Goal: Navigation & Orientation: Find specific page/section

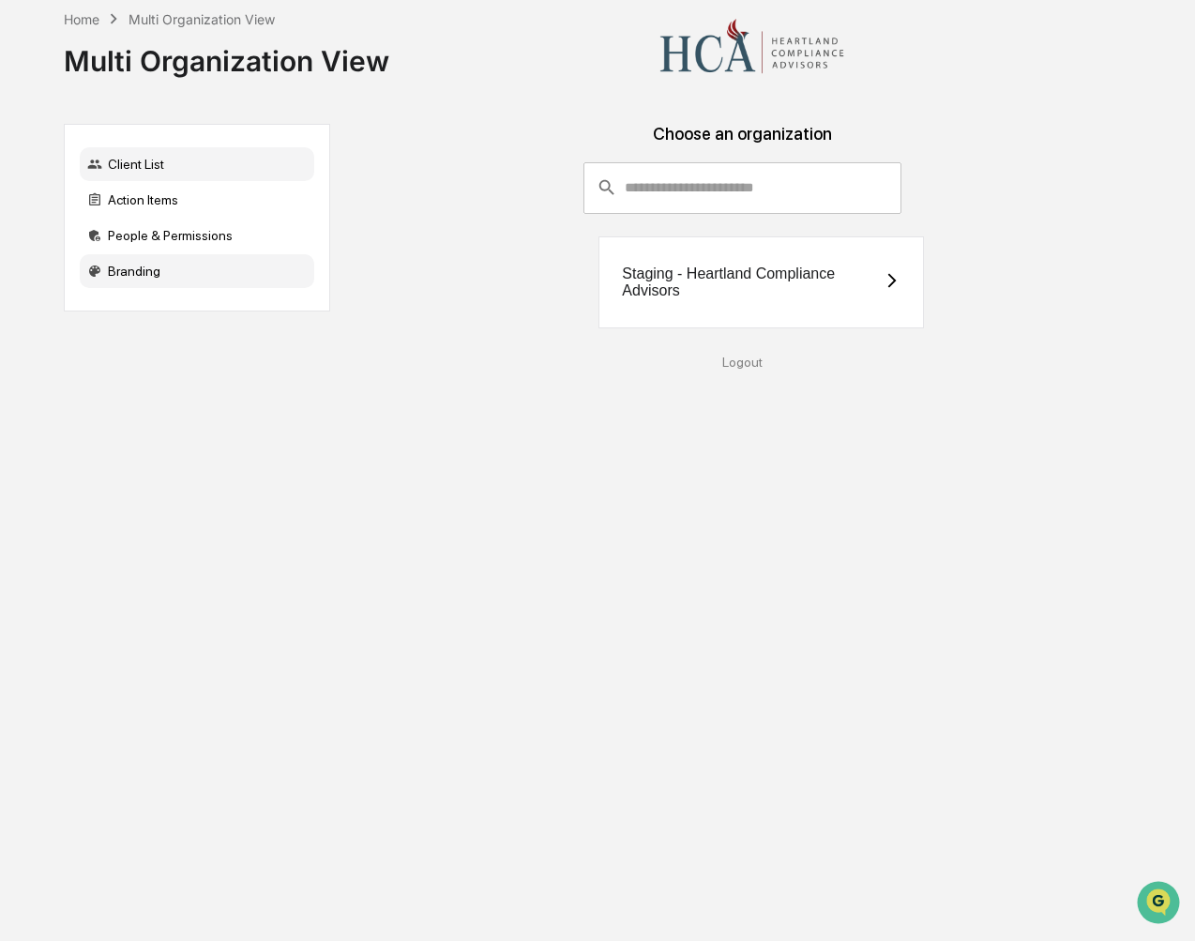
click at [116, 272] on div "Branding" at bounding box center [197, 271] width 235 height 34
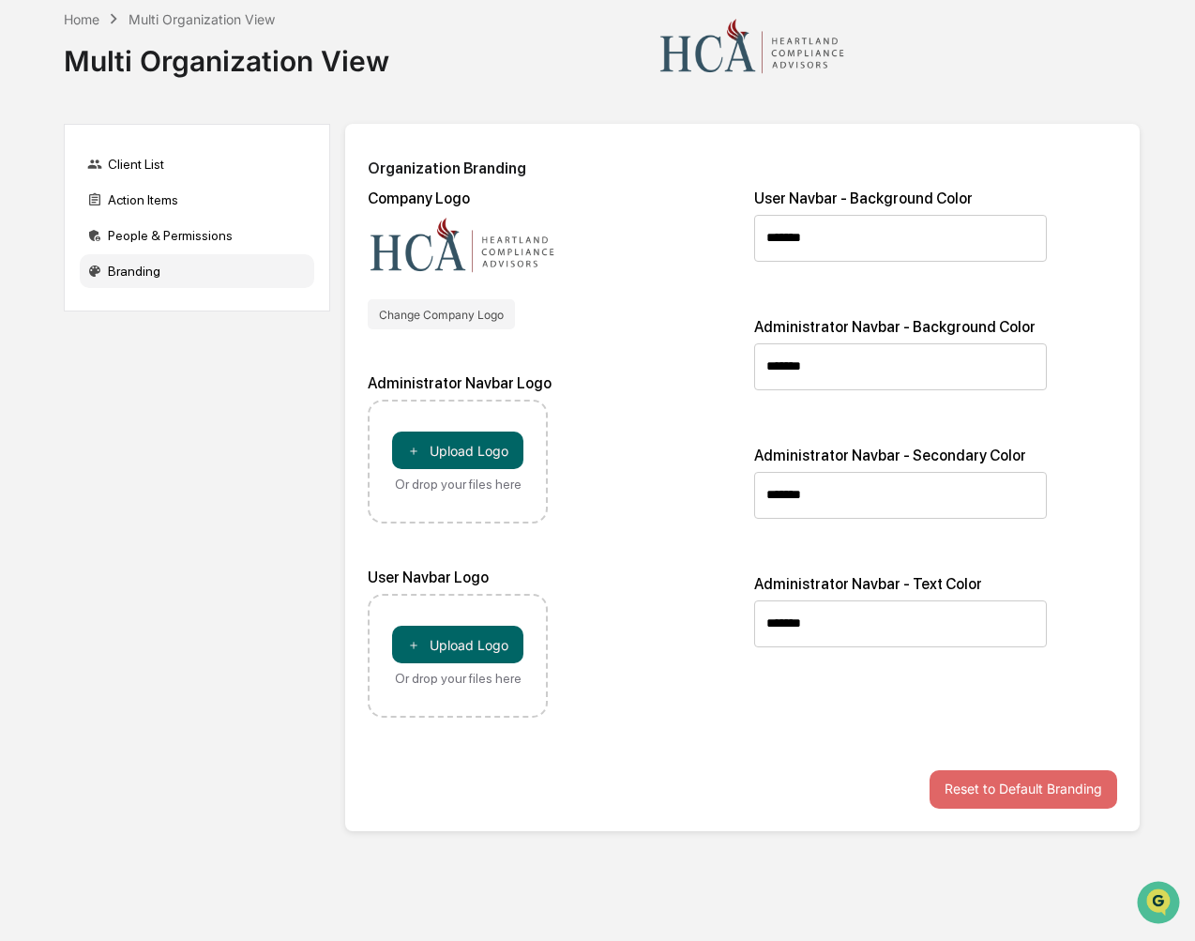
click at [174, 606] on div "Client List Action Items People & Permissions Branding Organization Branding Co…" at bounding box center [602, 489] width 1076 height 730
click at [159, 238] on div "People & Permissions" at bounding box center [197, 236] width 235 height 34
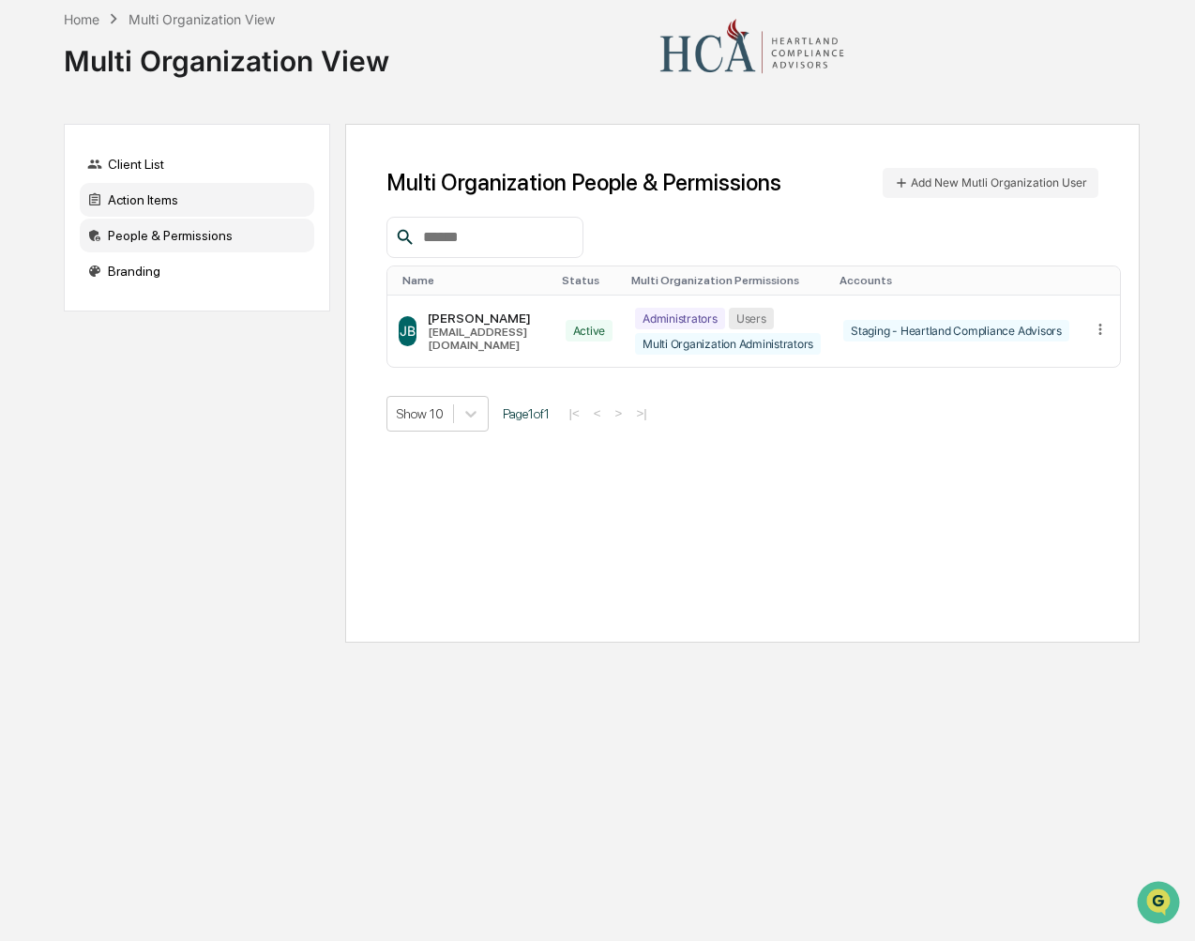
click at [151, 195] on div "Action Items" at bounding box center [197, 200] width 235 height 34
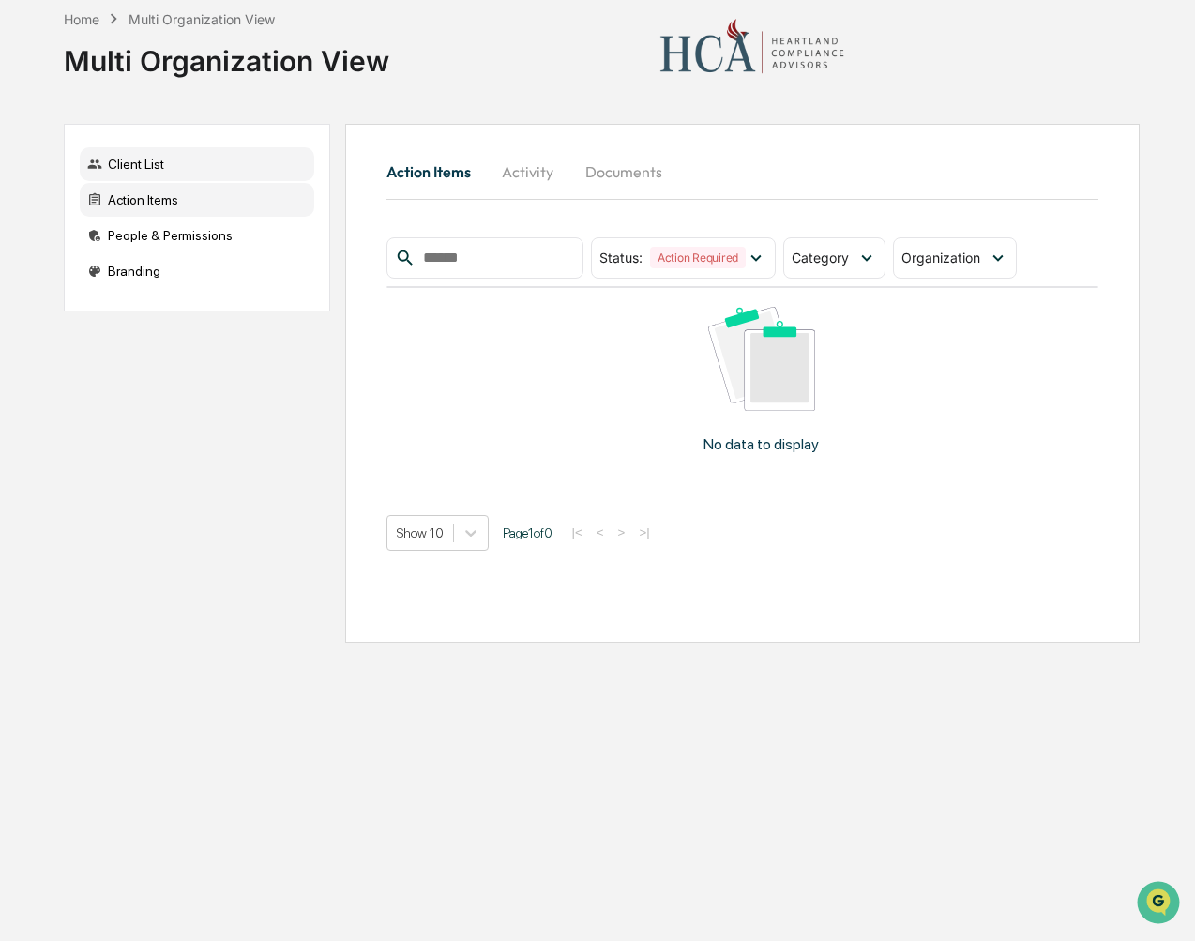
click at [135, 165] on div "Client List" at bounding box center [197, 164] width 235 height 34
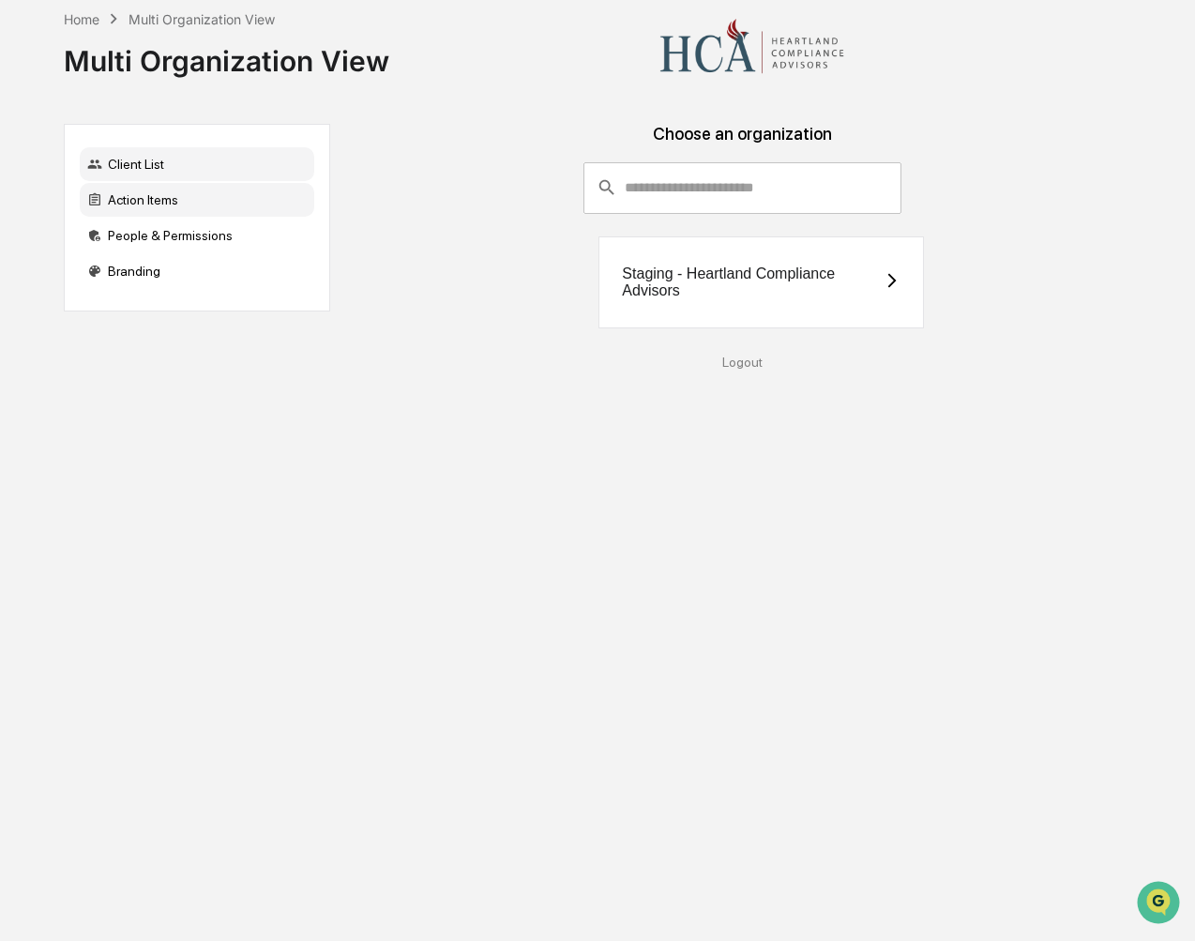
click at [143, 209] on div "Action Items" at bounding box center [197, 200] width 235 height 34
